Goal: Navigation & Orientation: Find specific page/section

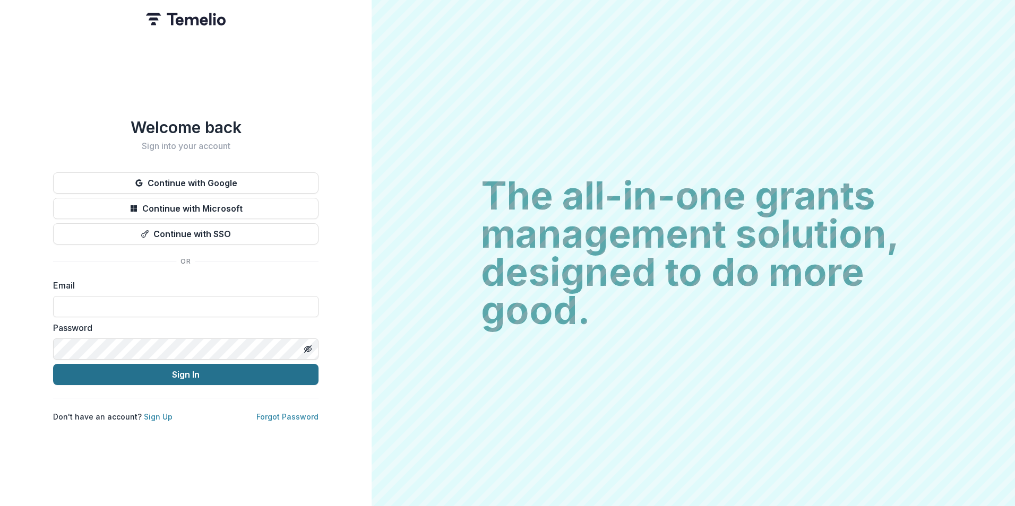
type input "**********"
click at [189, 368] on button "Sign In" at bounding box center [185, 374] width 265 height 21
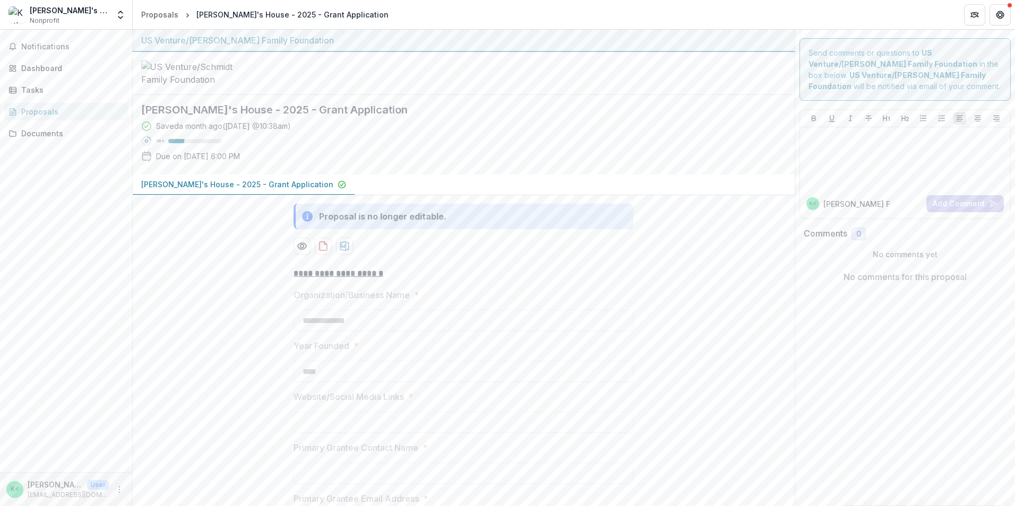
click at [68, 12] on div "[PERSON_NAME]'s House" at bounding box center [69, 10] width 79 height 11
click at [79, 46] on span "Notifications" at bounding box center [72, 46] width 102 height 9
click at [78, 69] on div "Dashboard" at bounding box center [70, 68] width 98 height 11
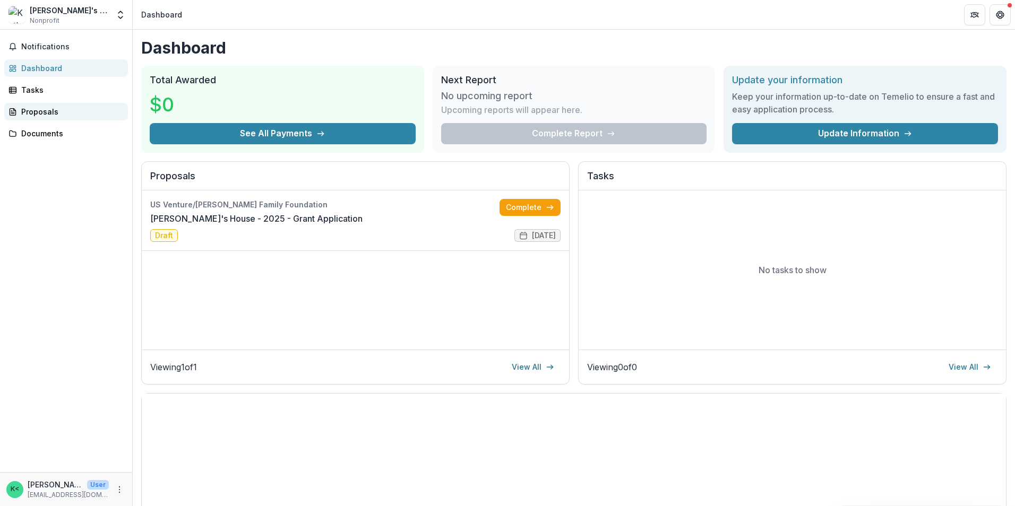
click at [82, 112] on div "Proposals" at bounding box center [70, 111] width 98 height 11
